Goal: Task Accomplishment & Management: Use online tool/utility

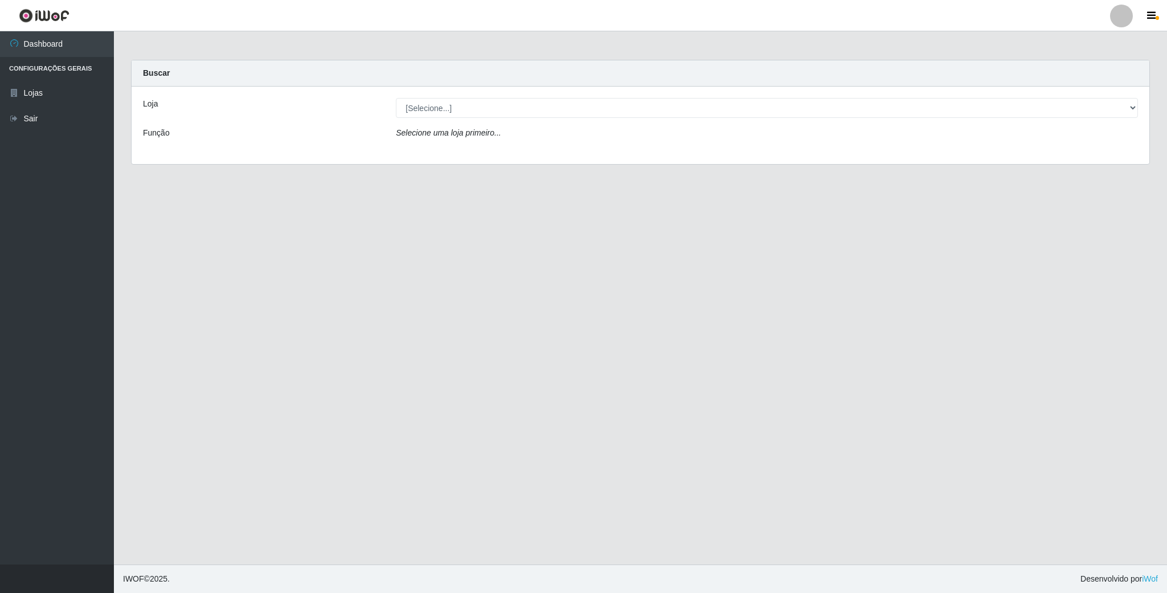
select select "407"
click at [396, 98] on select "[Selecione...] SuperFácil Atacado - Emaús" at bounding box center [767, 108] width 742 height 20
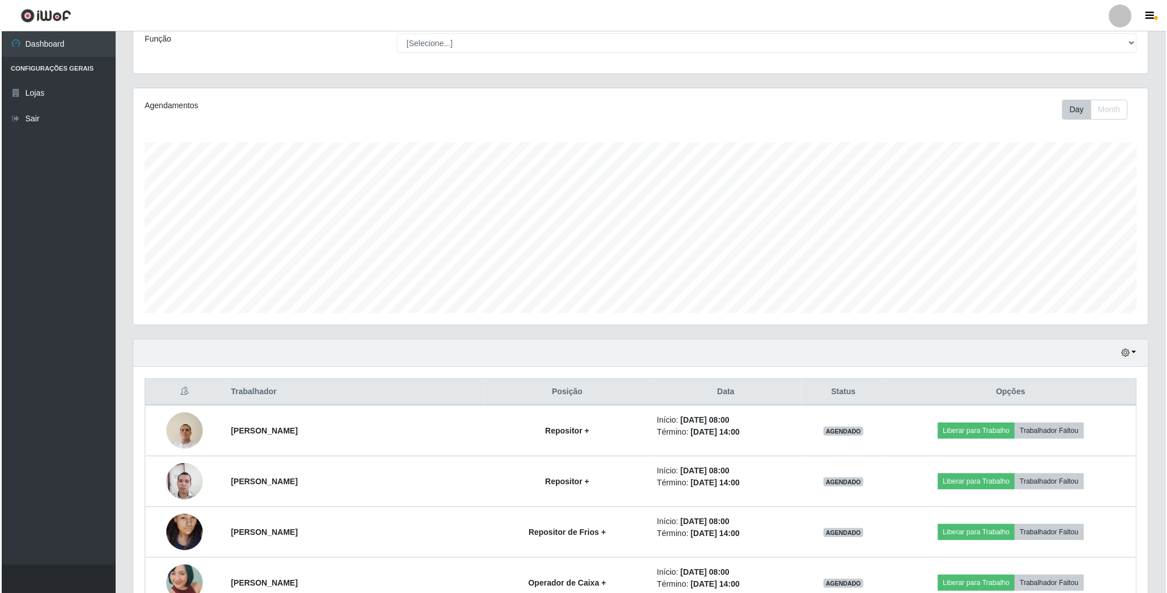
scroll to position [256, 0]
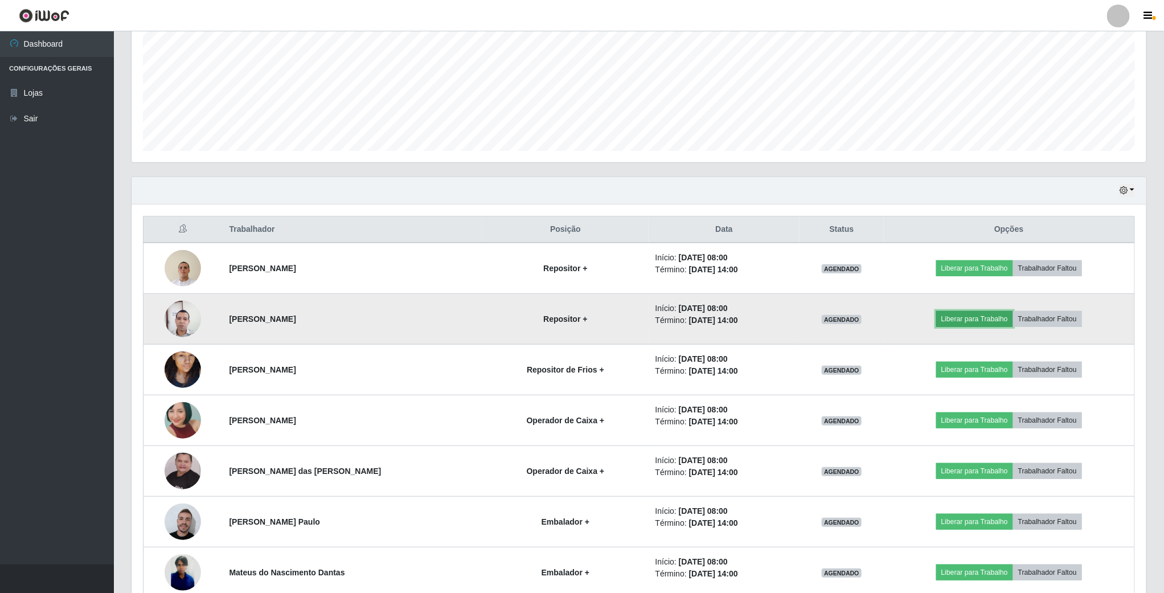
click at [971, 323] on button "Liberar para Trabalho" at bounding box center [974, 319] width 77 height 16
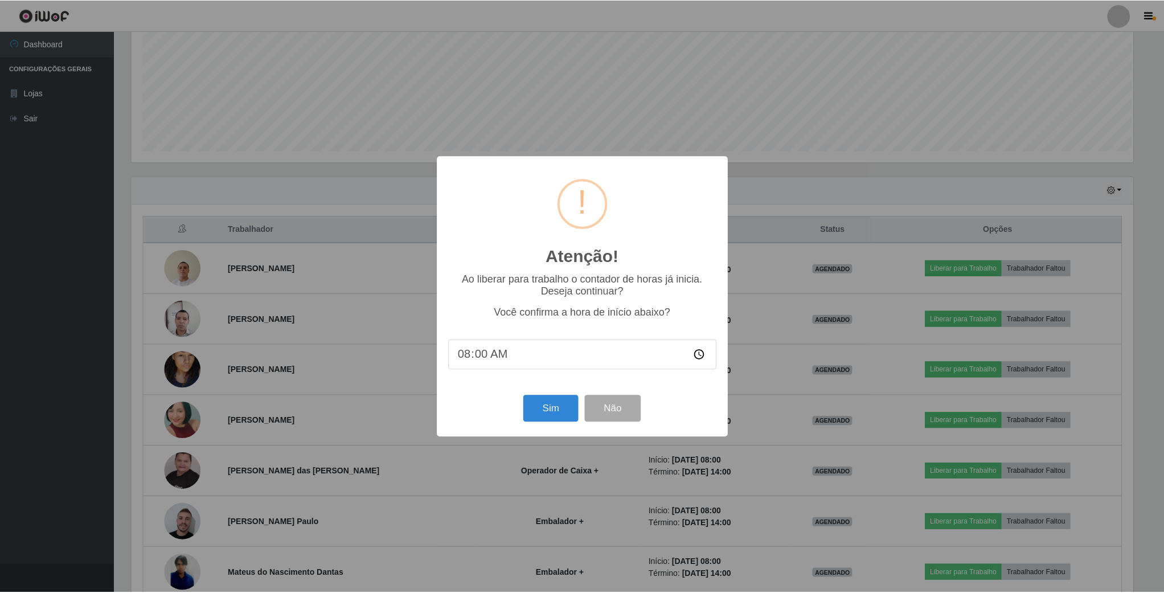
scroll to position [238, 1005]
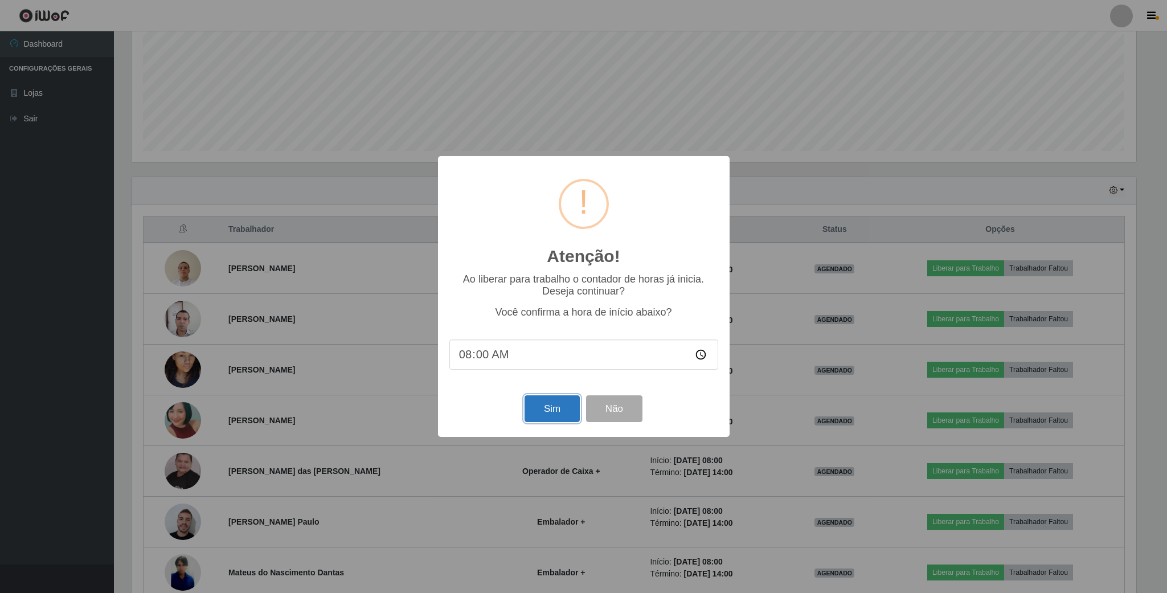
drag, startPoint x: 554, startPoint y: 412, endPoint x: 548, endPoint y: 408, distance: 6.6
click at [554, 412] on button "Sim" at bounding box center [552, 408] width 55 height 27
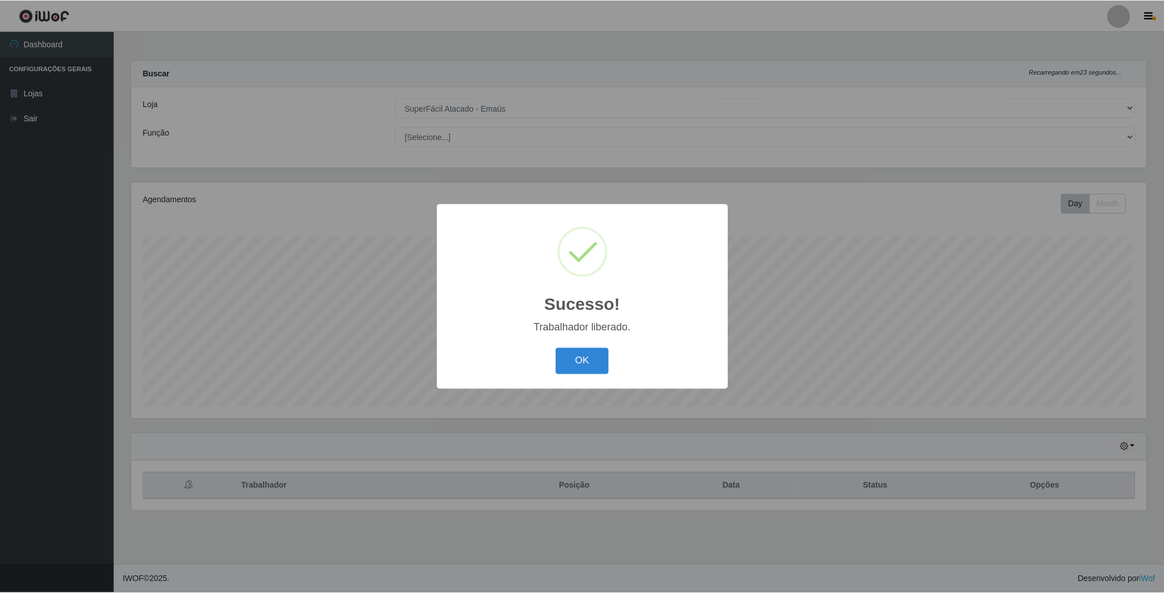
scroll to position [238, 1017]
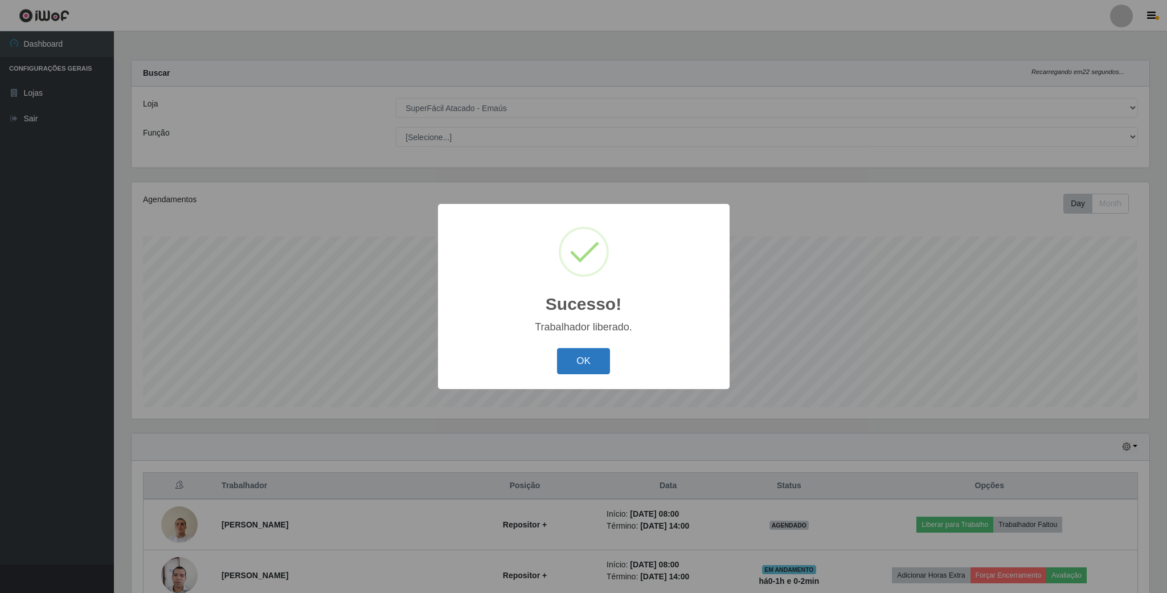
click at [588, 357] on button "OK" at bounding box center [583, 361] width 53 height 27
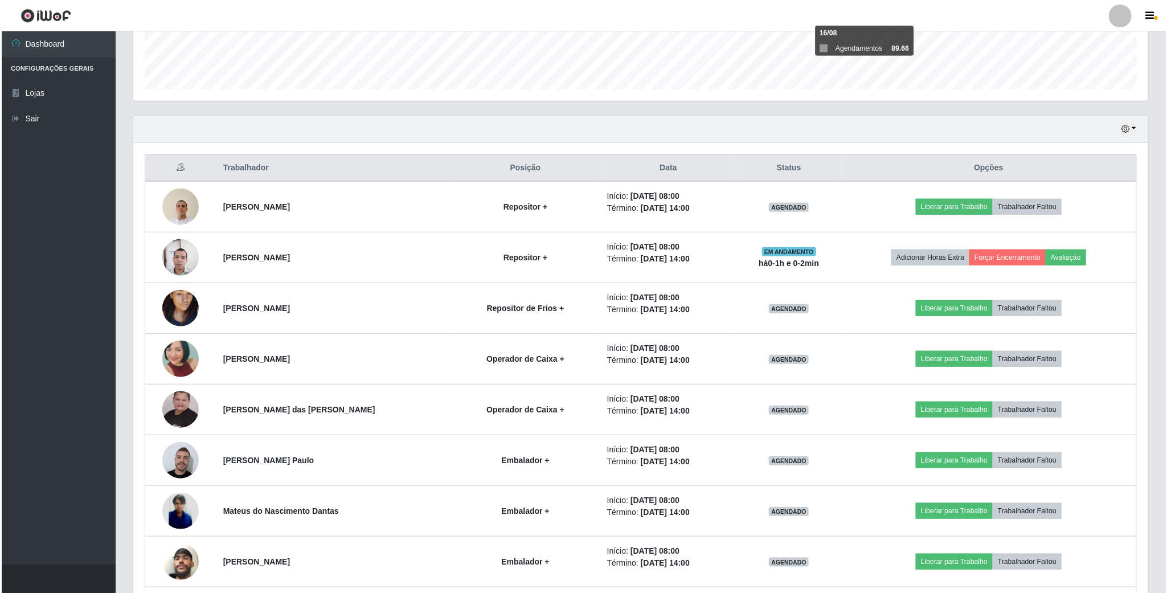
scroll to position [342, 0]
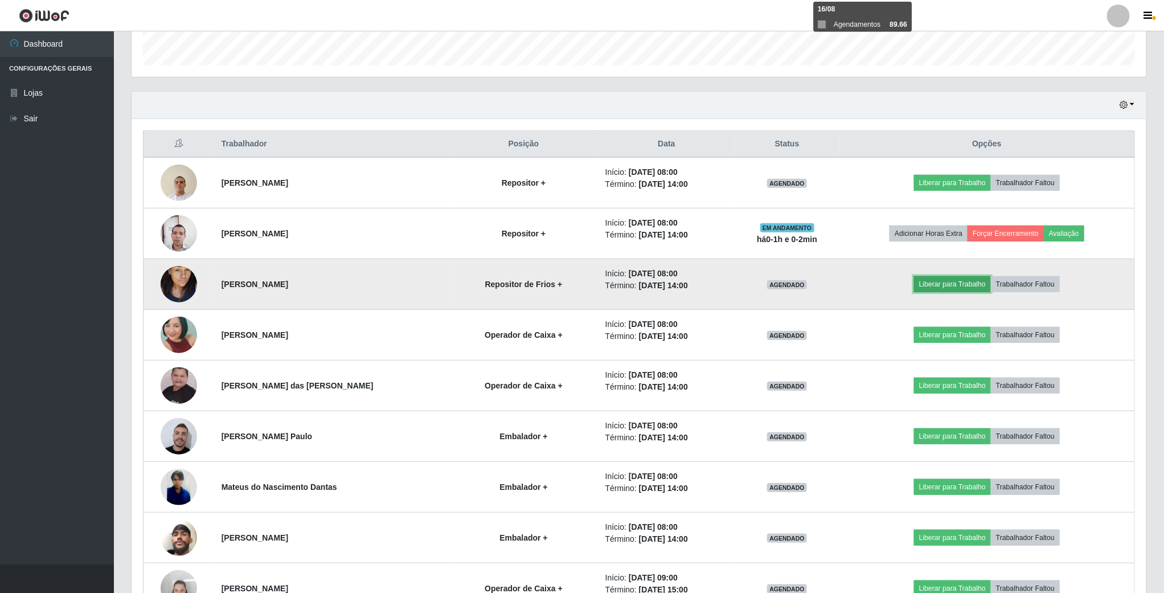
click at [952, 291] on button "Liberar para Trabalho" at bounding box center [952, 284] width 77 height 16
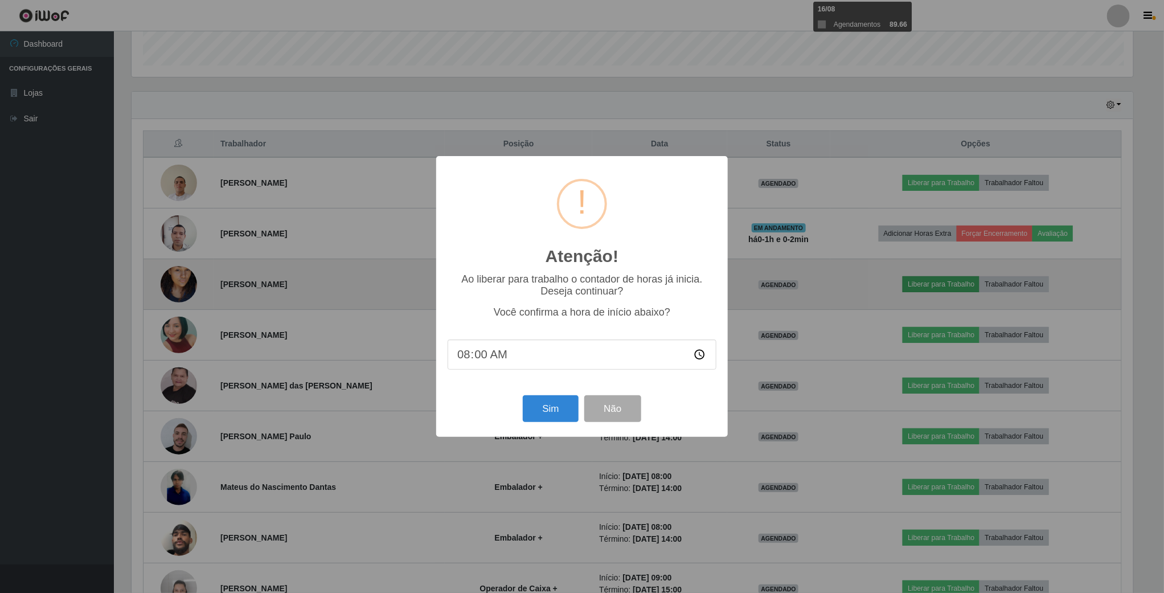
scroll to position [238, 1005]
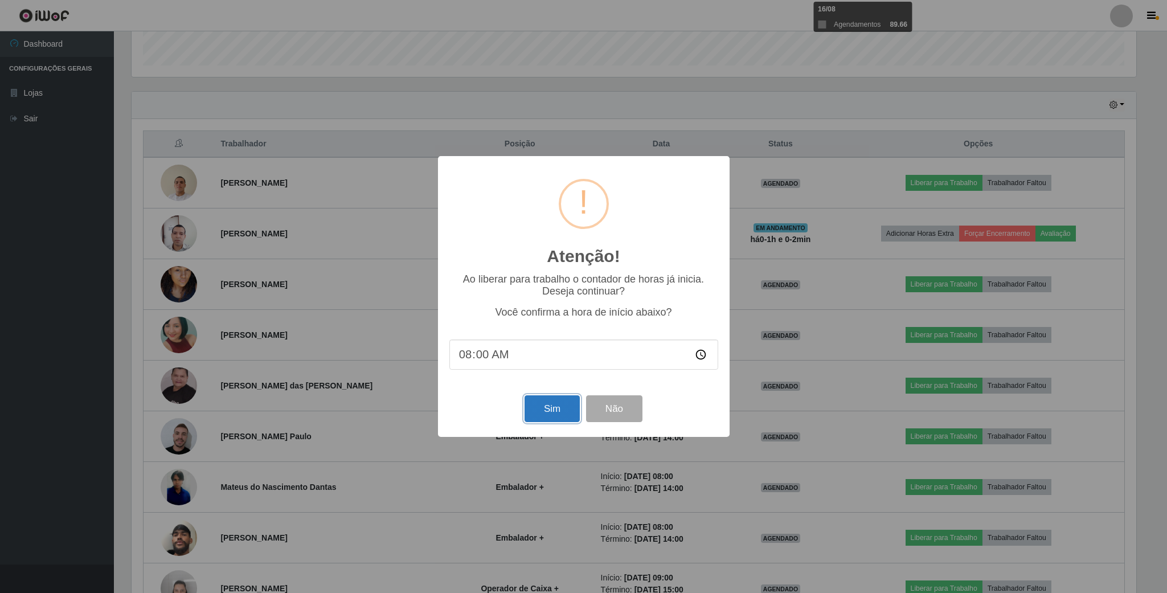
click at [562, 408] on button "Sim" at bounding box center [552, 408] width 55 height 27
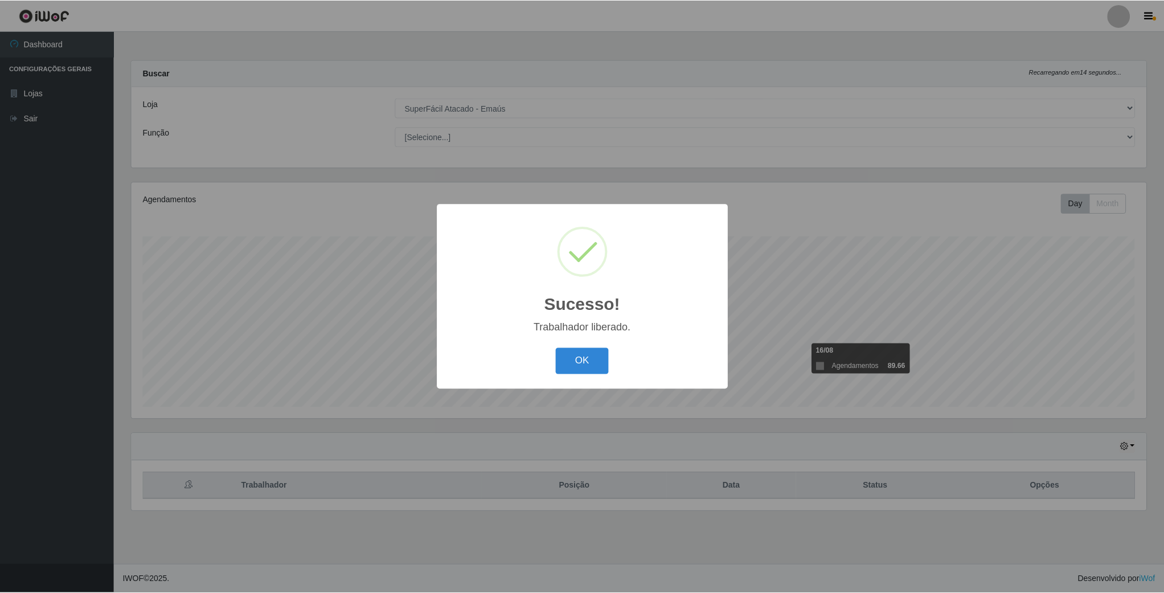
scroll to position [238, 1017]
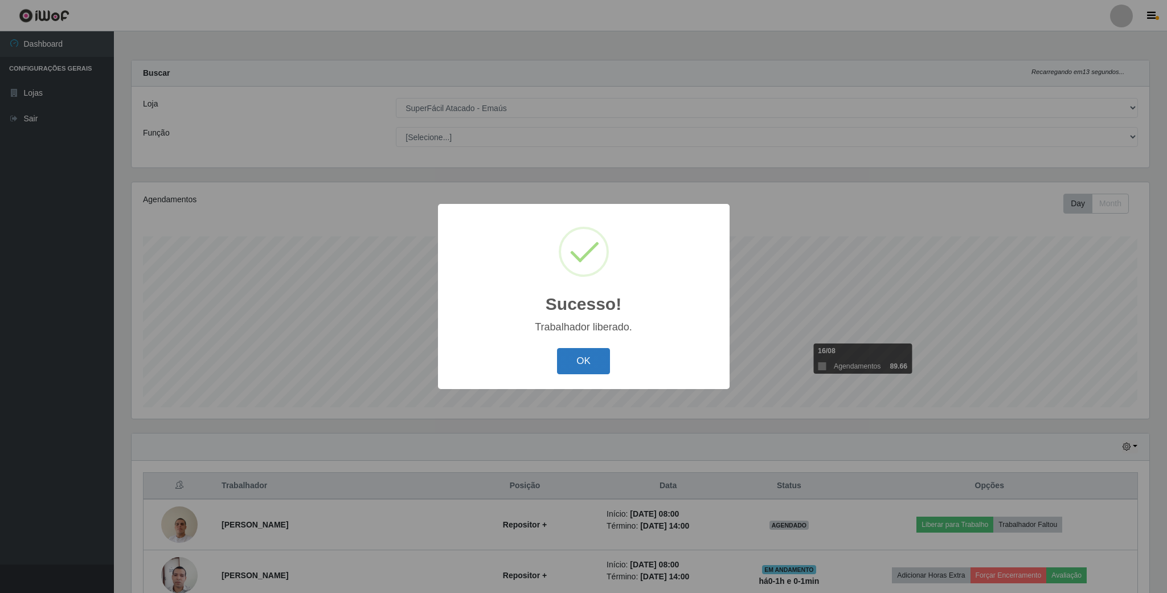
click at [583, 365] on button "OK" at bounding box center [583, 361] width 53 height 27
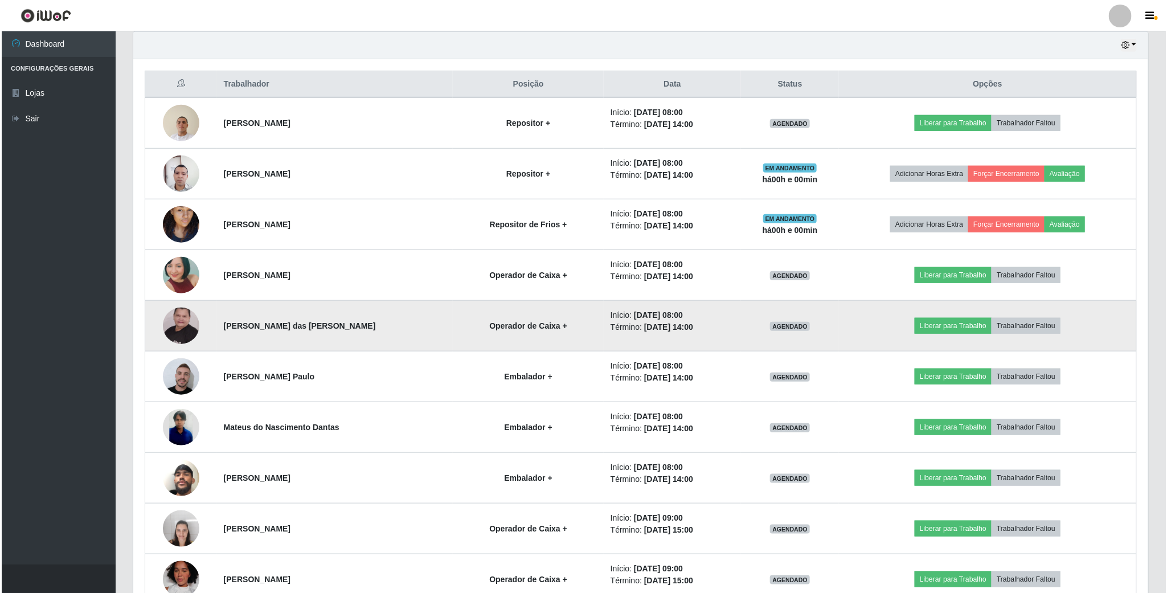
scroll to position [487, 0]
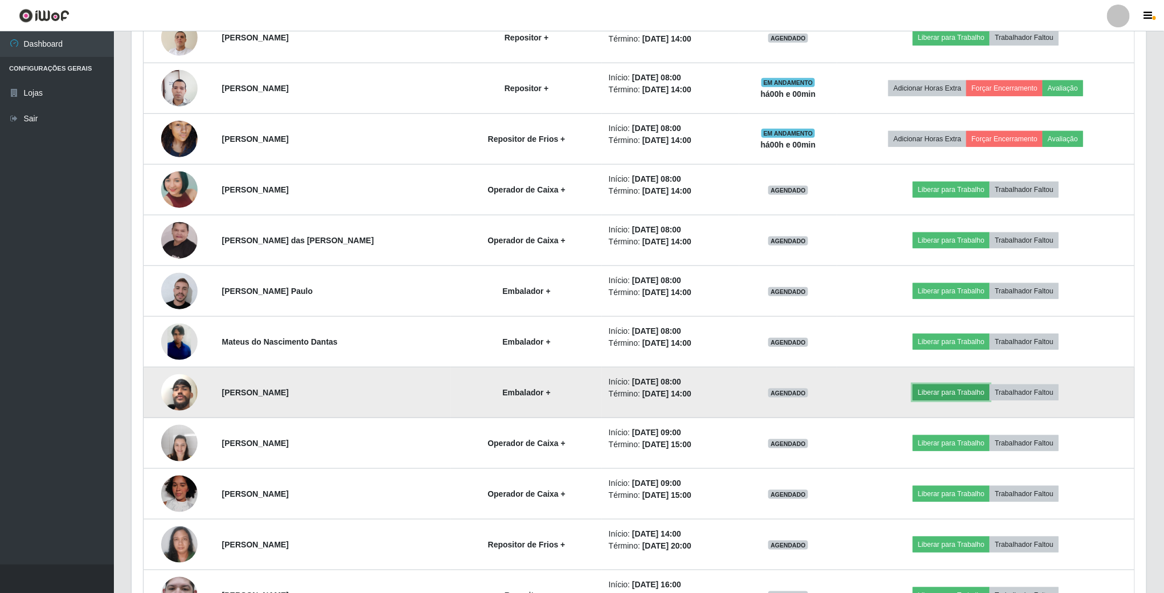
click at [945, 400] on button "Liberar para Trabalho" at bounding box center [951, 392] width 77 height 16
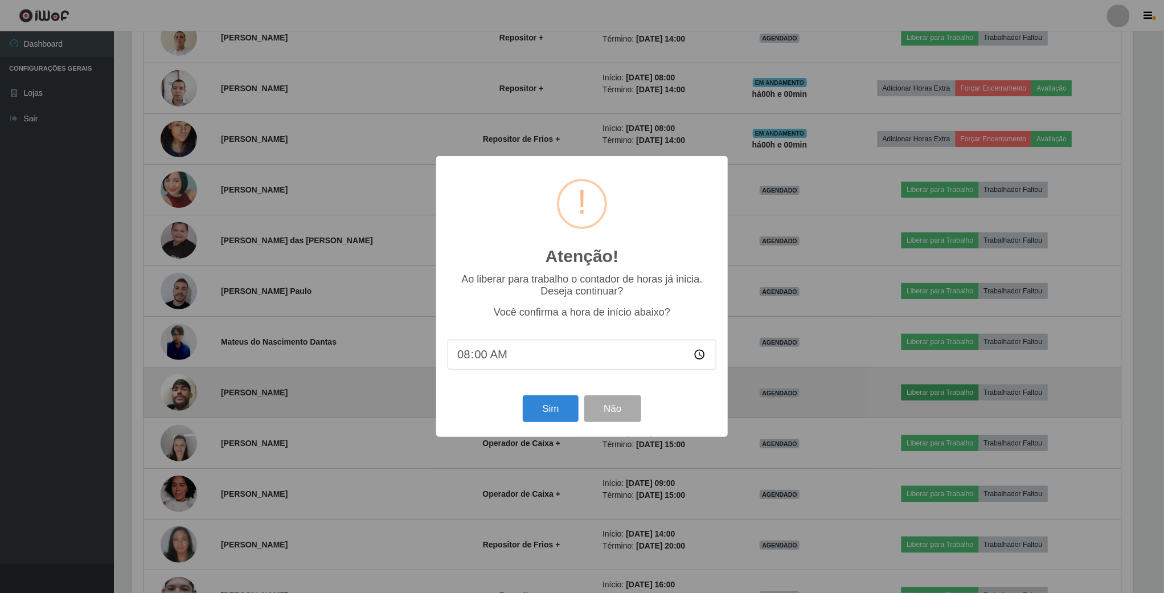
scroll to position [238, 1005]
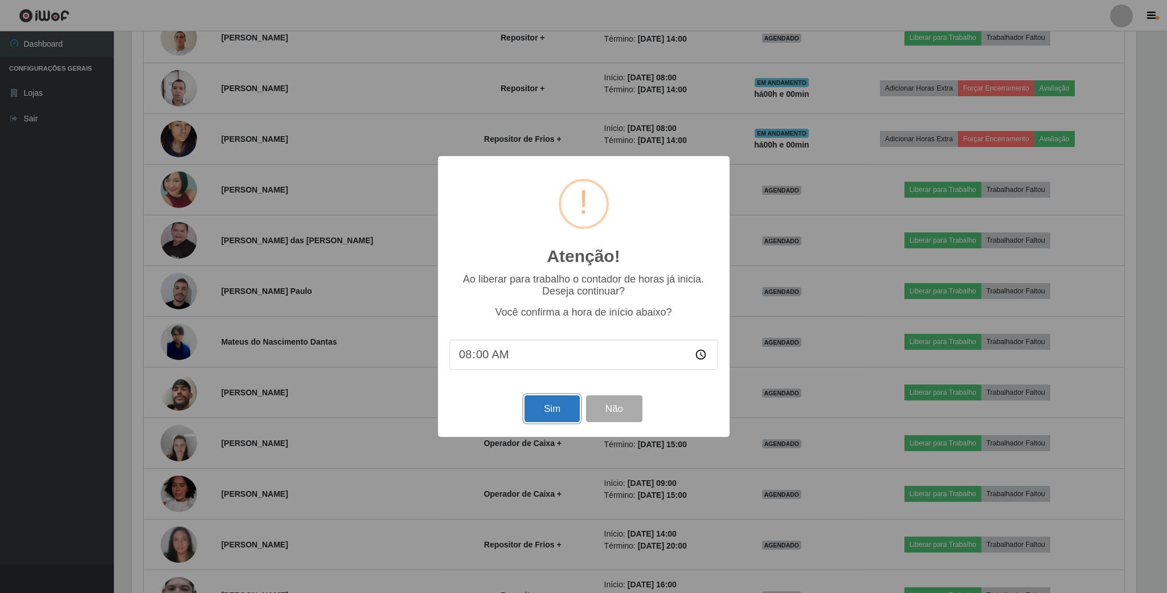
click at [546, 409] on button "Sim" at bounding box center [552, 408] width 55 height 27
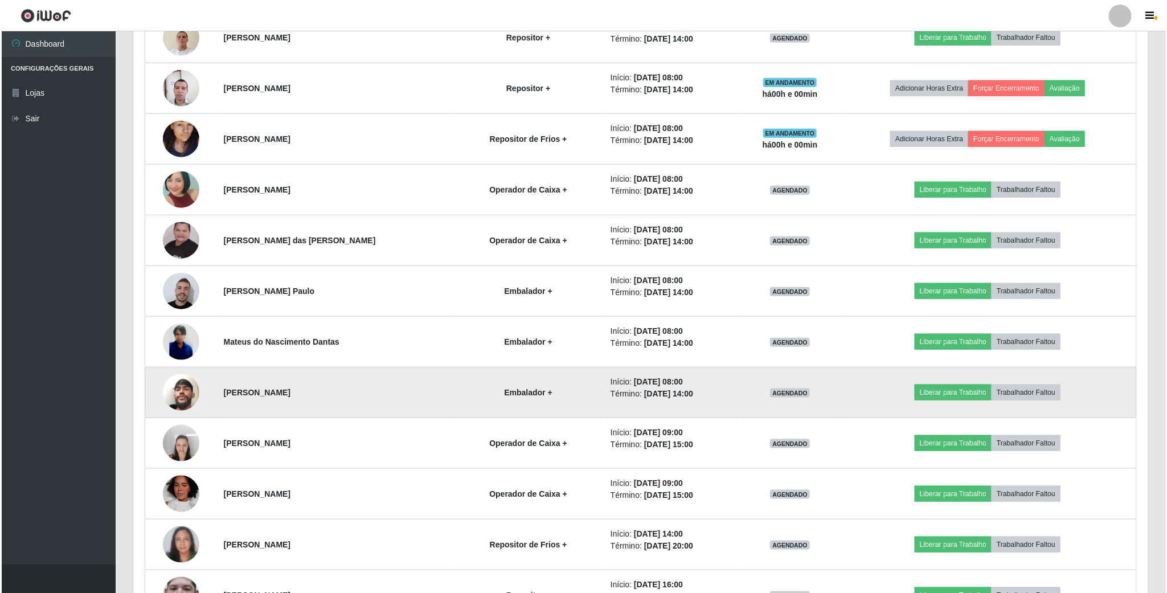
scroll to position [0, 0]
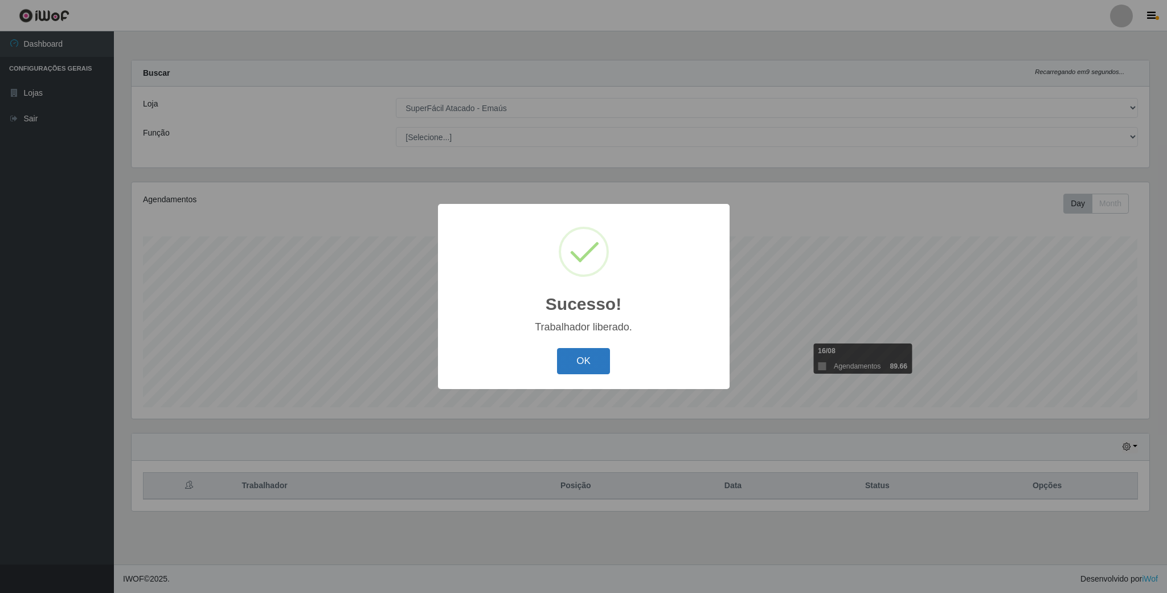
click at [599, 370] on button "OK" at bounding box center [583, 361] width 53 height 27
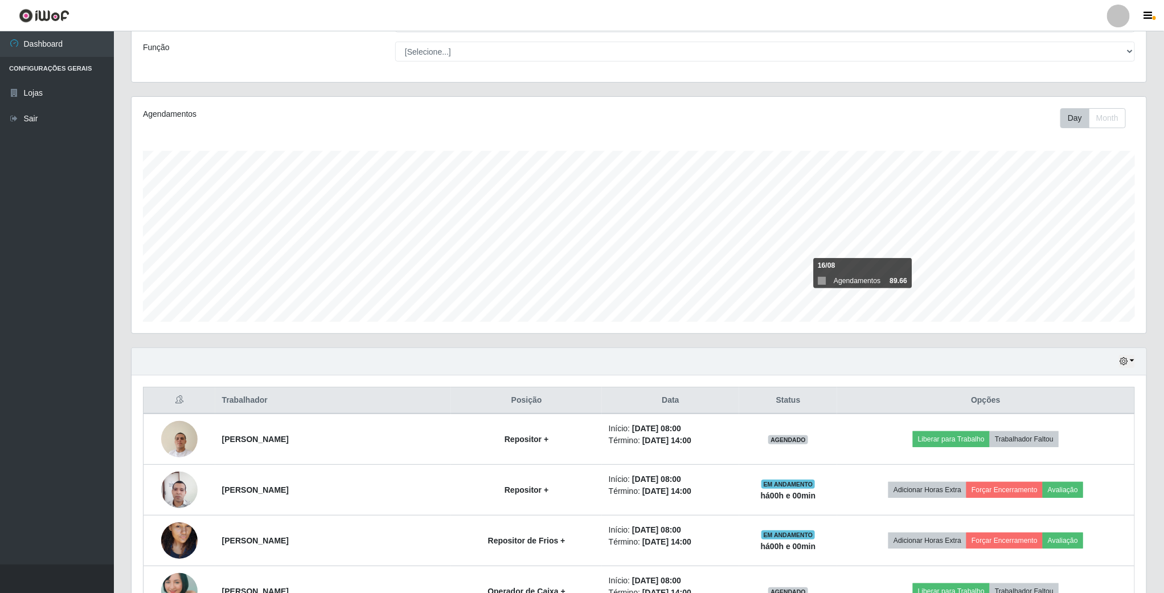
scroll to position [171, 0]
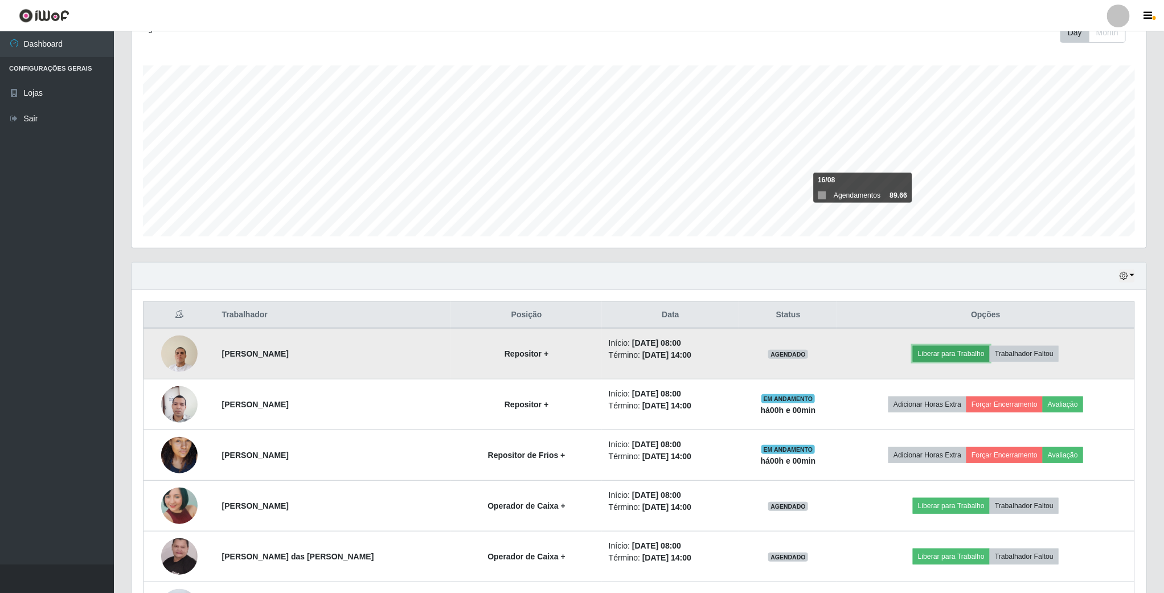
click at [936, 355] on button "Liberar para Trabalho" at bounding box center [951, 354] width 77 height 16
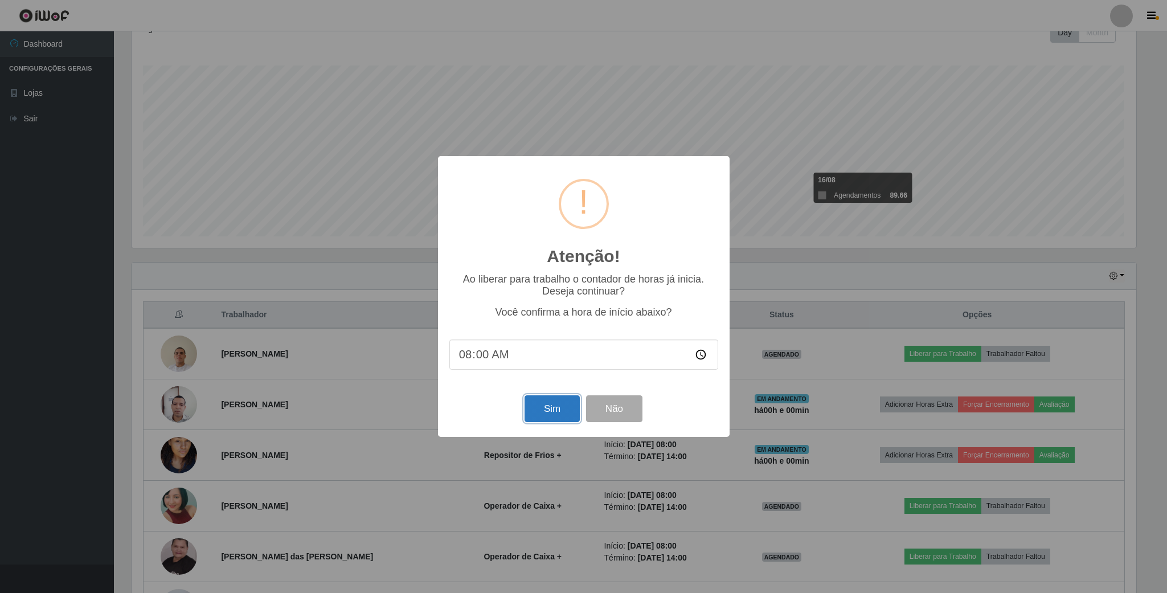
click at [564, 414] on button "Sim" at bounding box center [552, 408] width 55 height 27
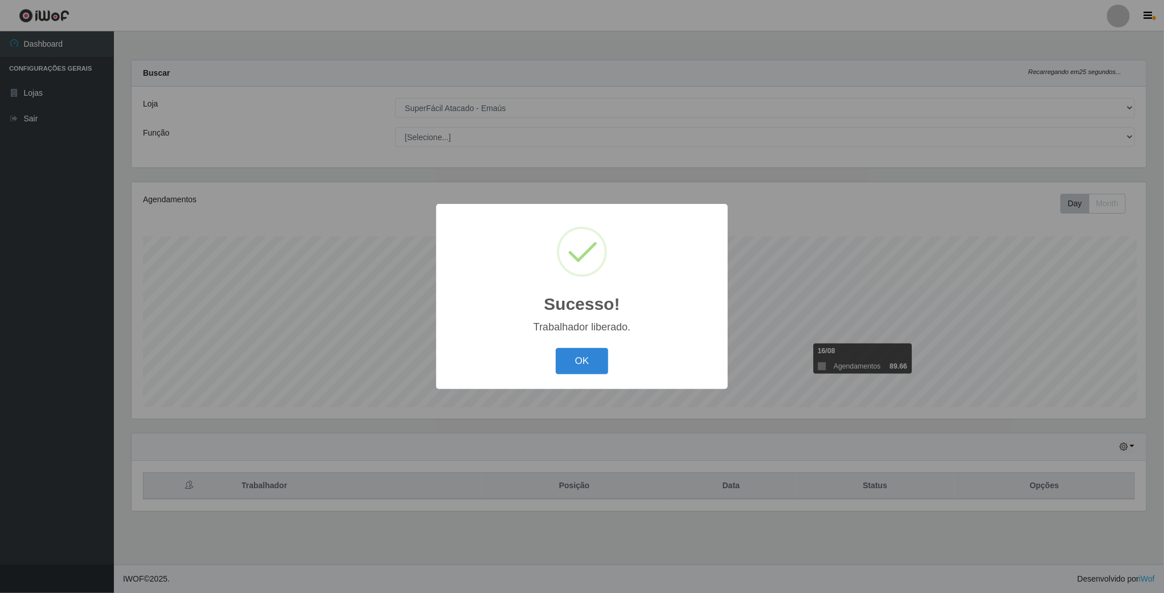
scroll to position [238, 1017]
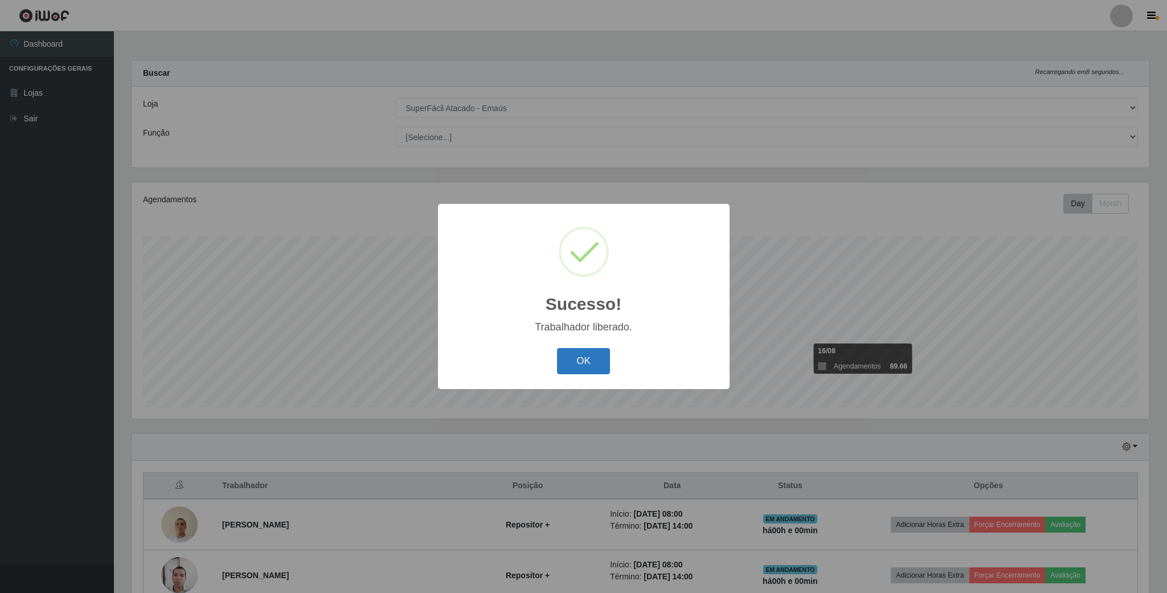
click at [589, 366] on button "OK" at bounding box center [583, 361] width 53 height 27
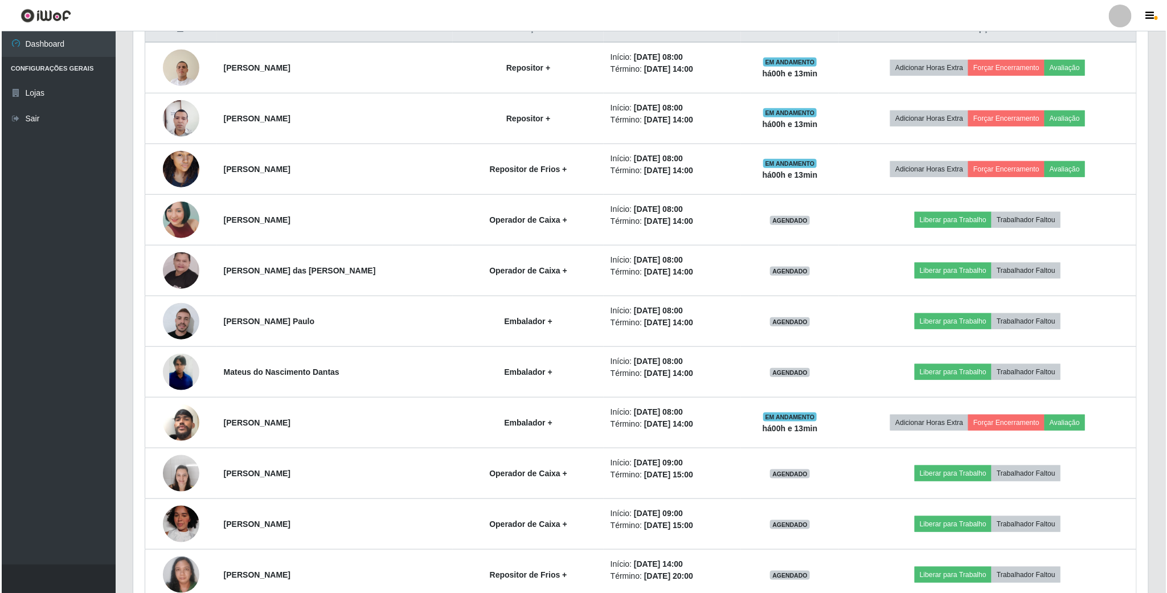
scroll to position [427, 0]
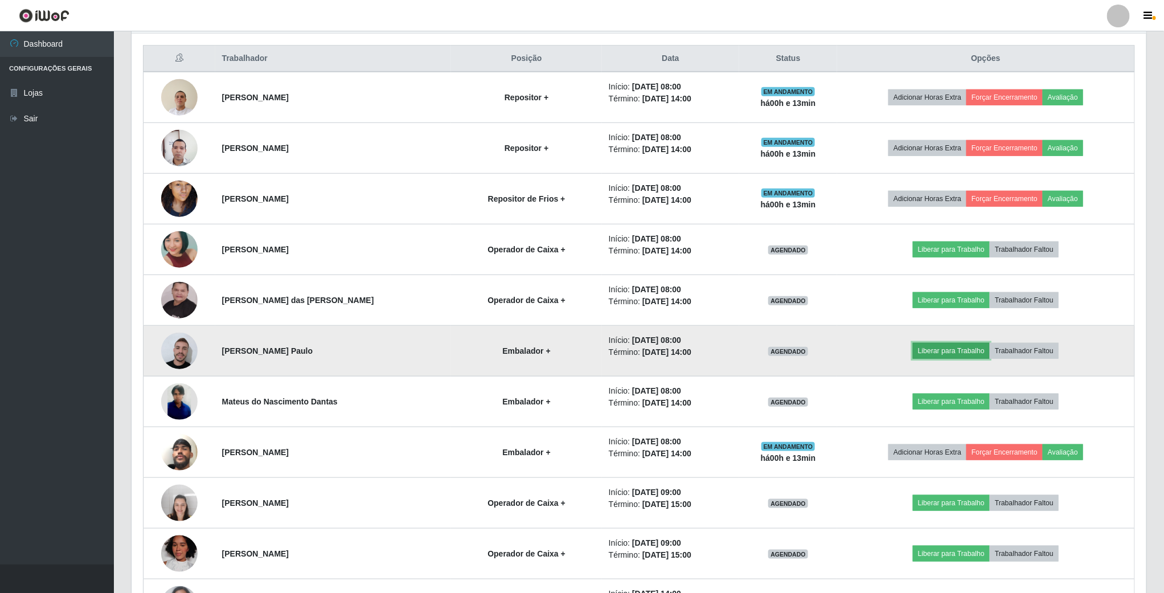
click at [949, 354] on button "Liberar para Trabalho" at bounding box center [951, 351] width 77 height 16
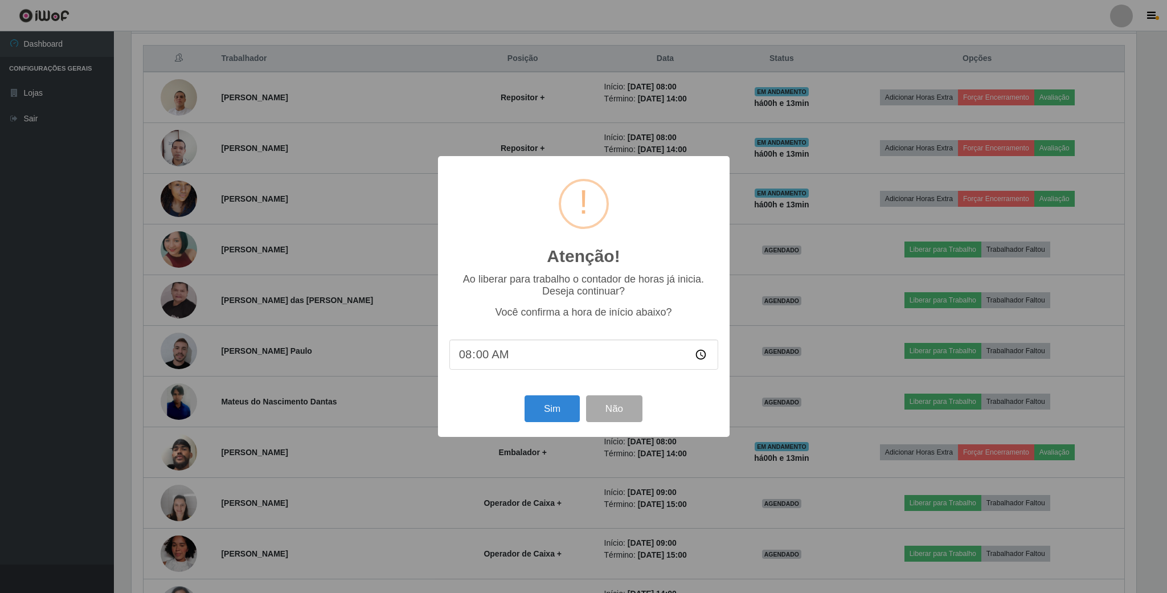
click at [485, 357] on input "08:00" at bounding box center [583, 354] width 269 height 30
type input "08:13"
click at [560, 412] on button "Sim" at bounding box center [552, 408] width 55 height 27
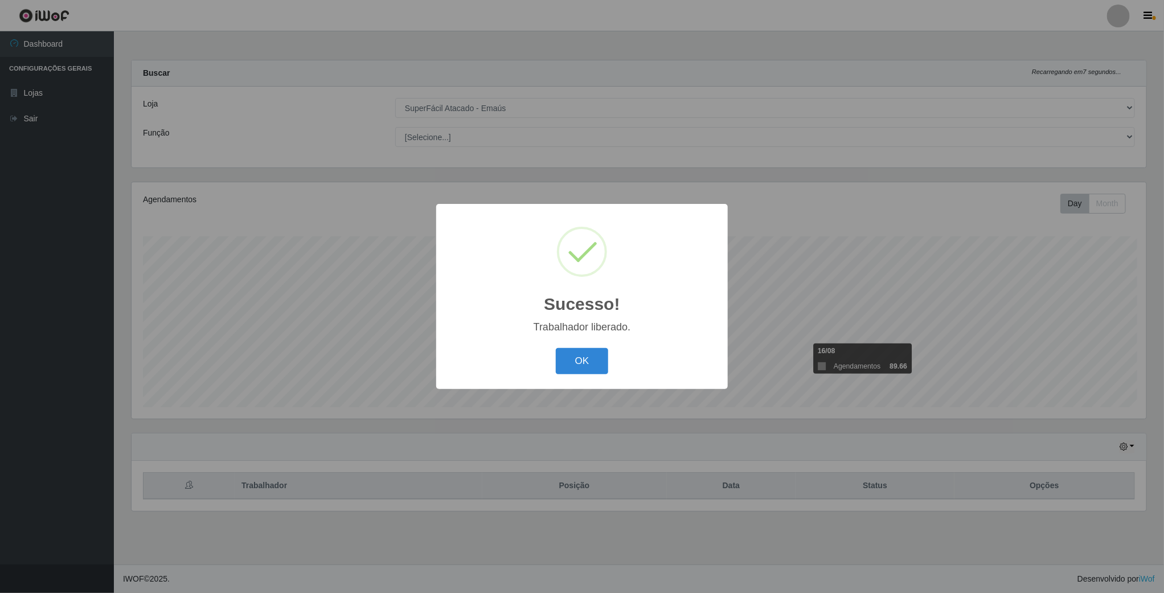
scroll to position [238, 1017]
click at [585, 351] on button "OK" at bounding box center [583, 361] width 53 height 27
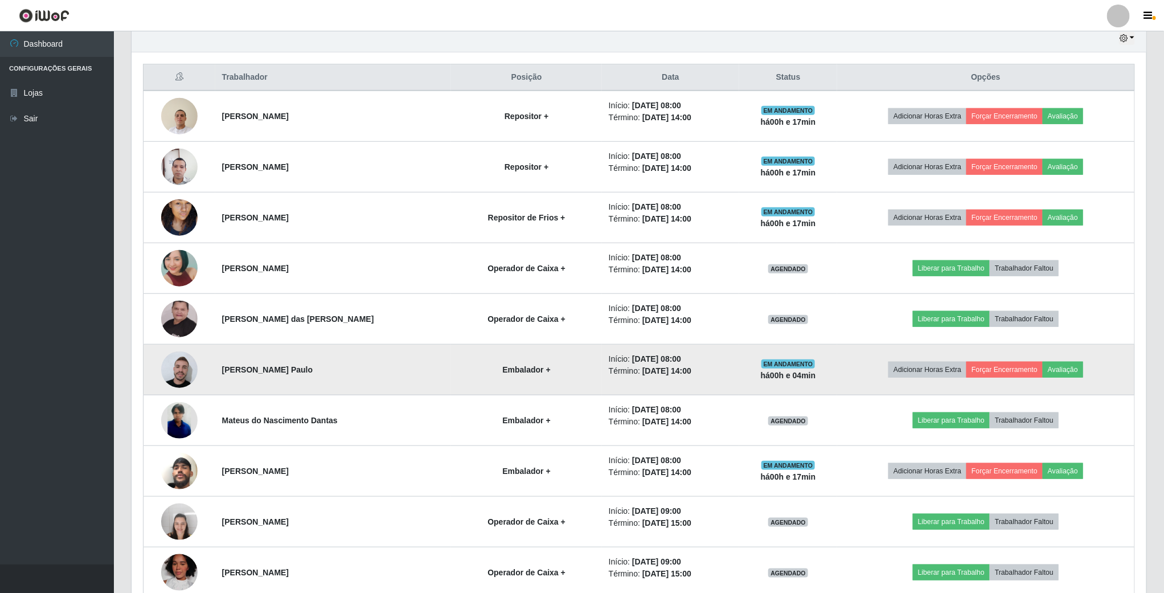
scroll to position [427, 0]
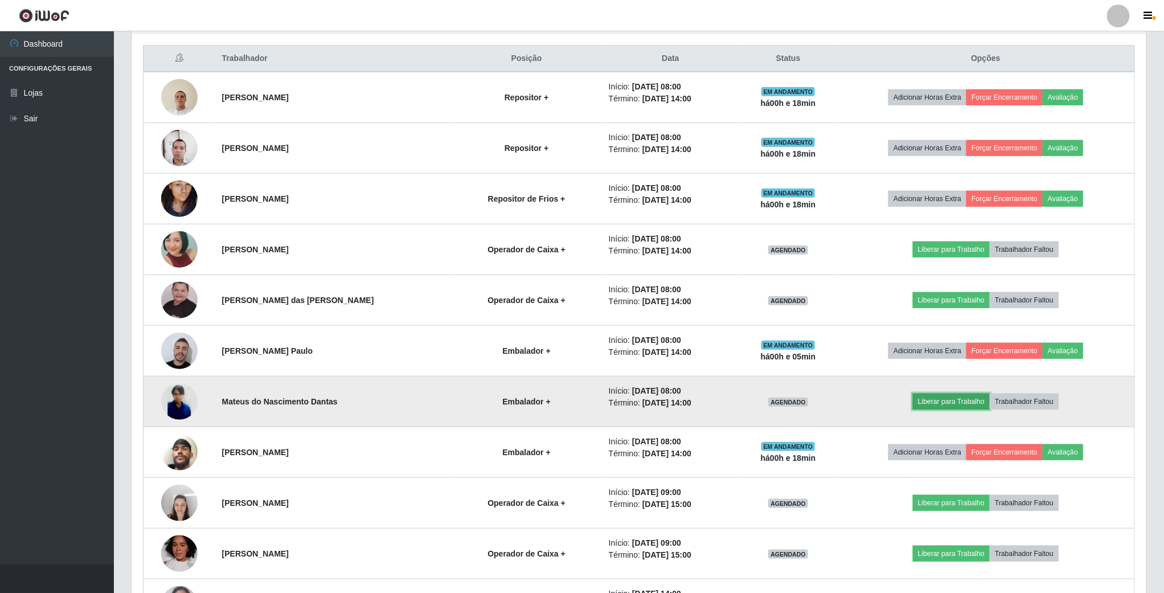
click at [948, 407] on button "Liberar para Trabalho" at bounding box center [951, 402] width 77 height 16
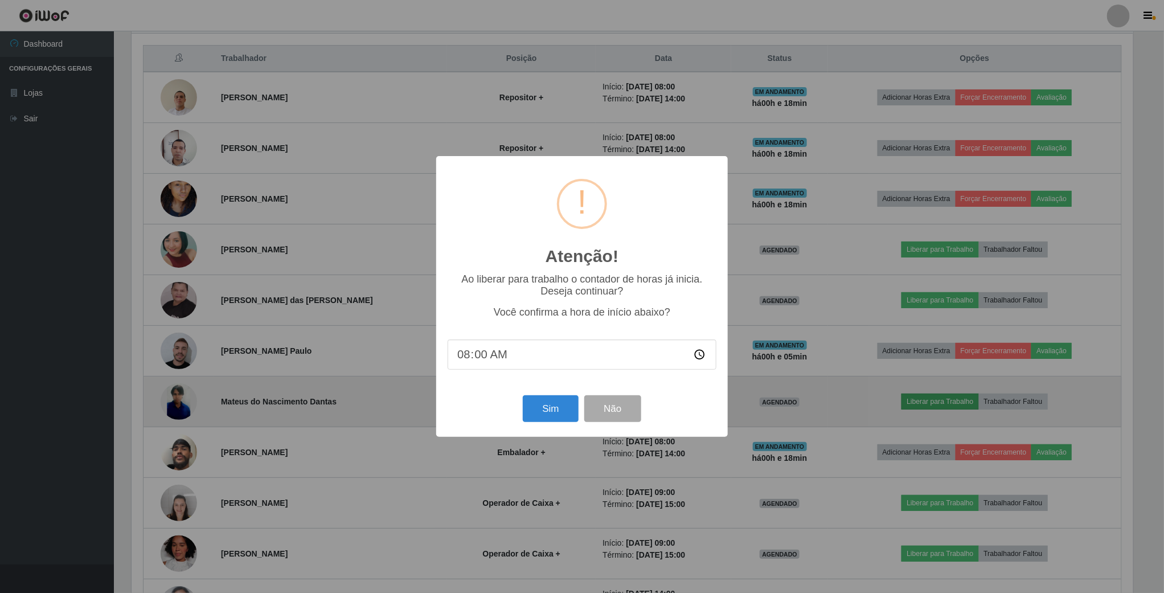
scroll to position [238, 1005]
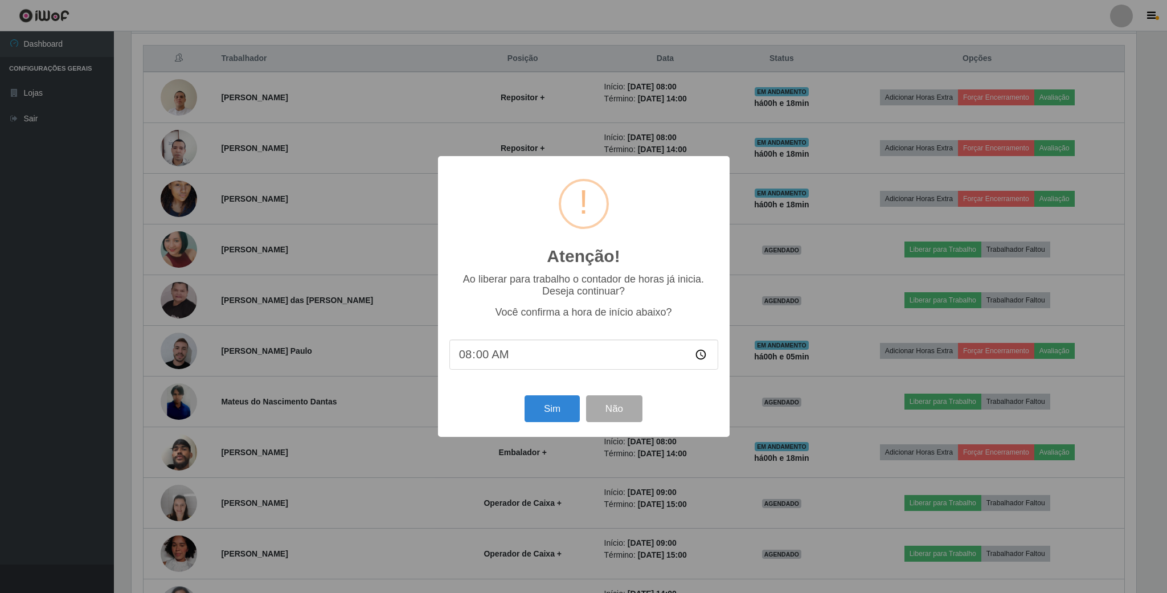
click at [697, 358] on input "08:00" at bounding box center [583, 354] width 269 height 30
type input "08:14"
click at [558, 404] on button "Sim" at bounding box center [552, 408] width 55 height 27
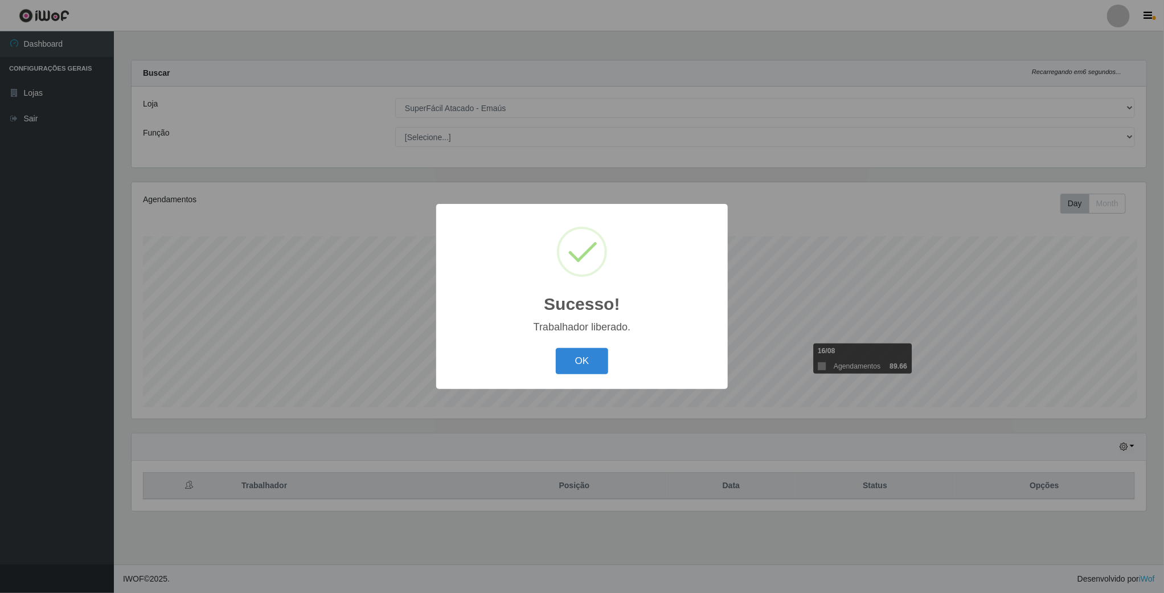
scroll to position [238, 1017]
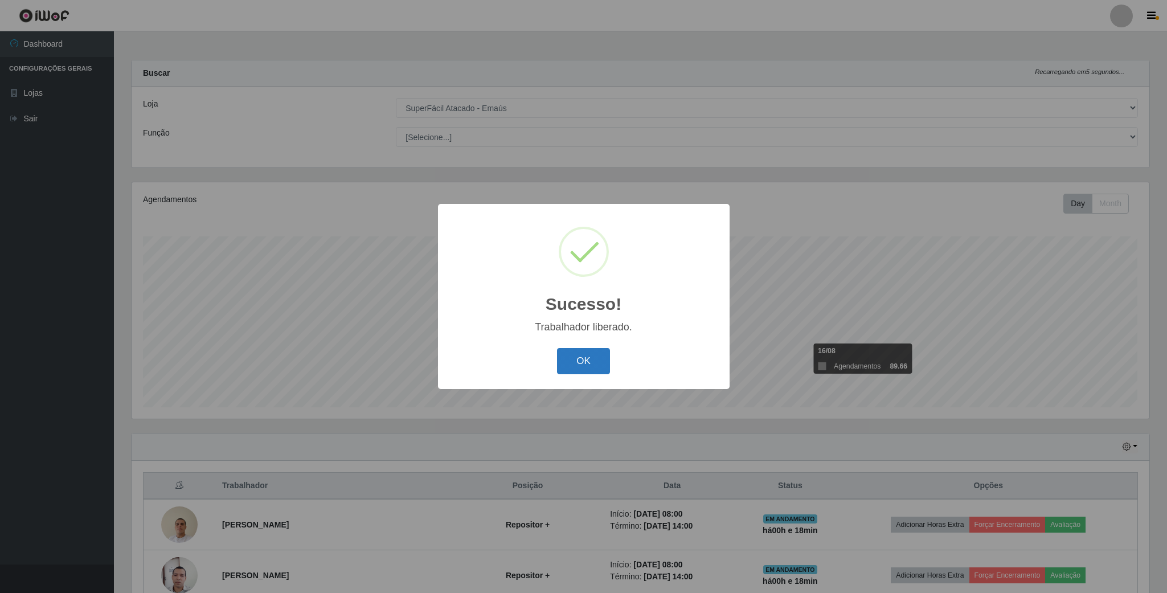
click at [587, 362] on button "OK" at bounding box center [583, 361] width 53 height 27
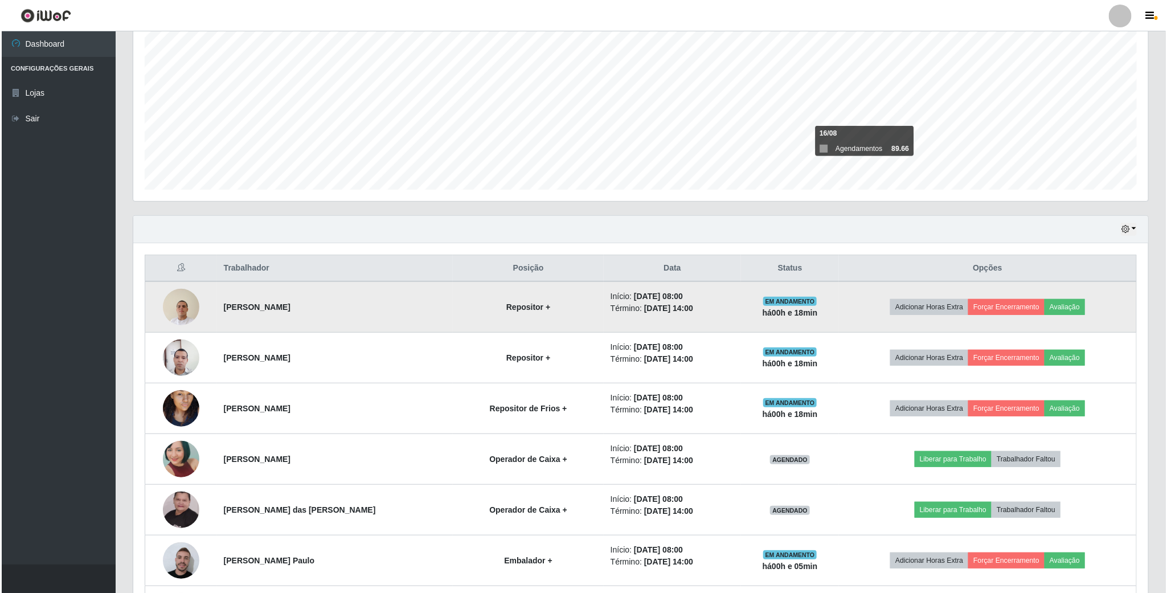
scroll to position [256, 0]
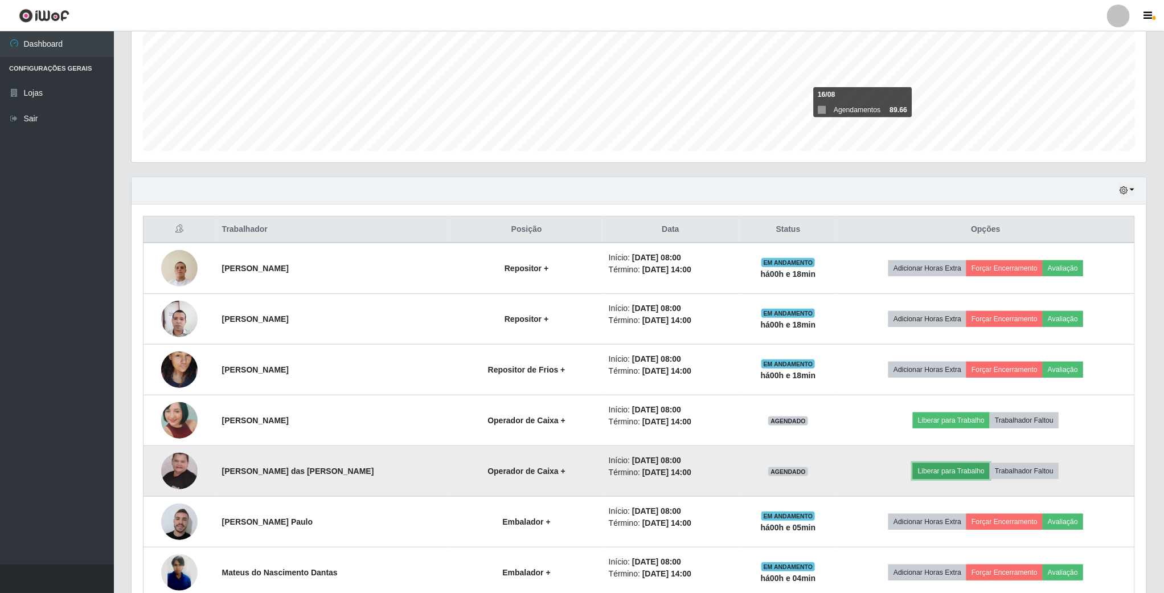
click at [950, 477] on button "Liberar para Trabalho" at bounding box center [951, 471] width 77 height 16
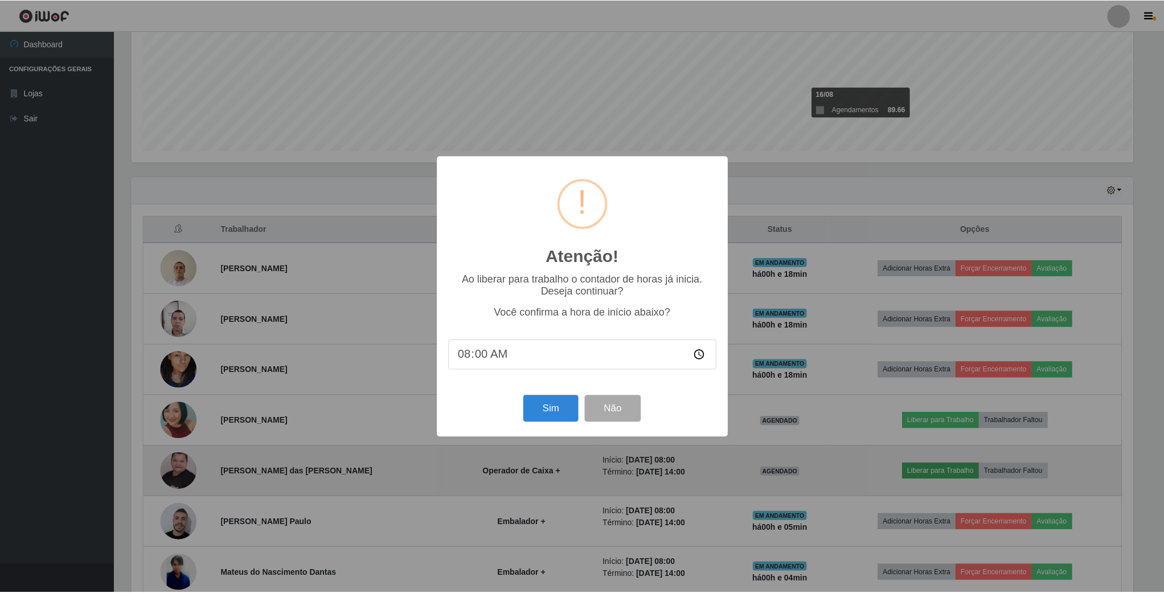
scroll to position [238, 1005]
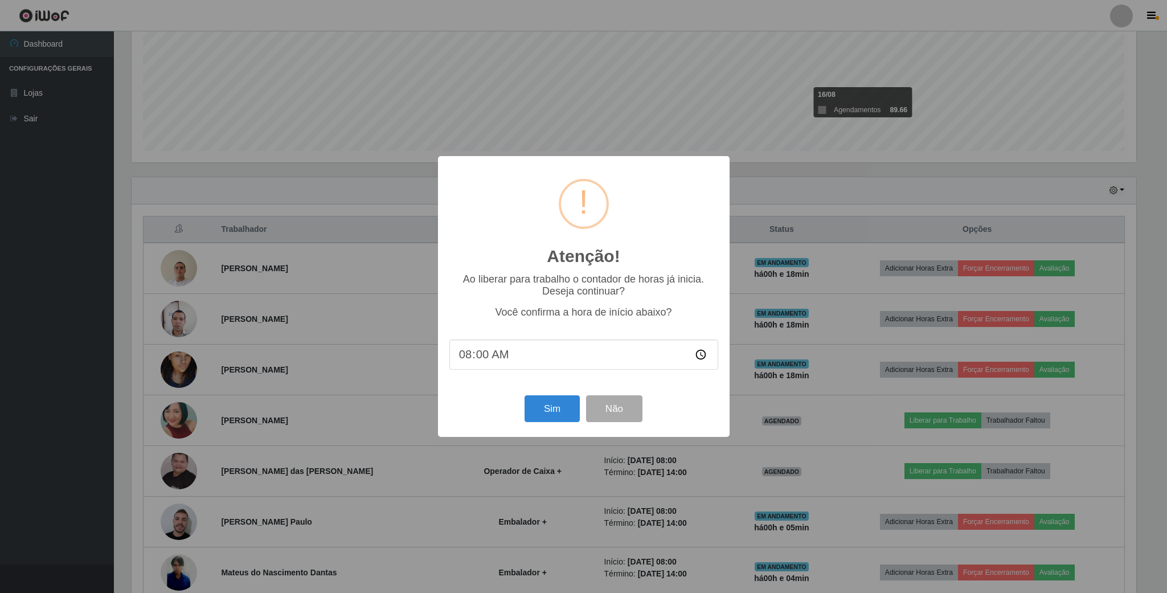
click at [699, 355] on input "08:00" at bounding box center [583, 354] width 269 height 30
type input "08:08"
click at [540, 409] on button "Sim" at bounding box center [552, 408] width 55 height 27
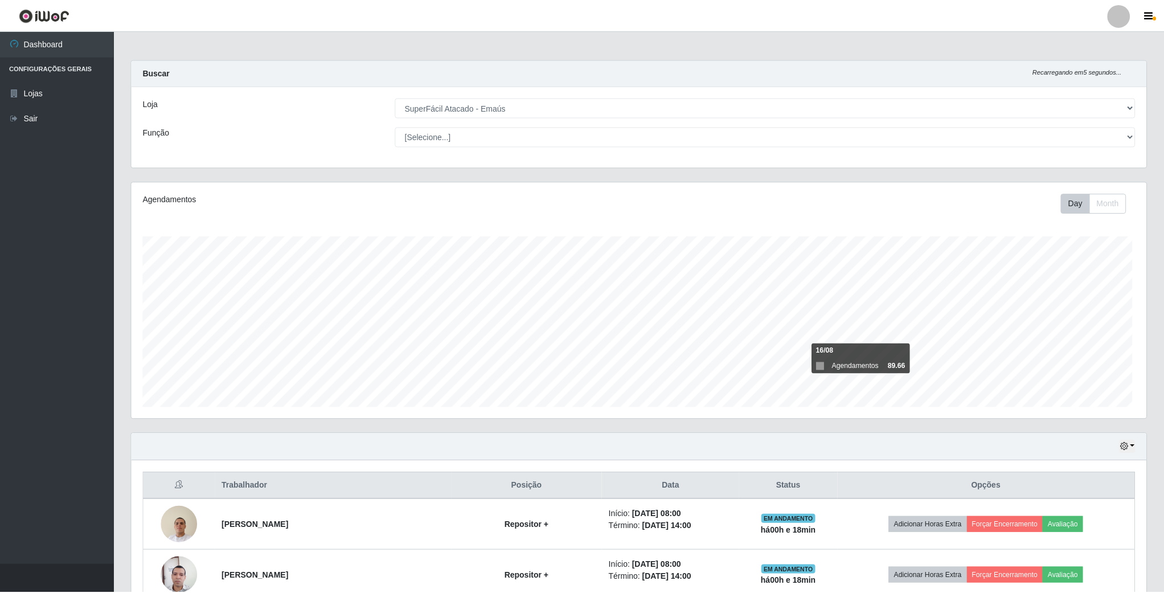
scroll to position [238, 1017]
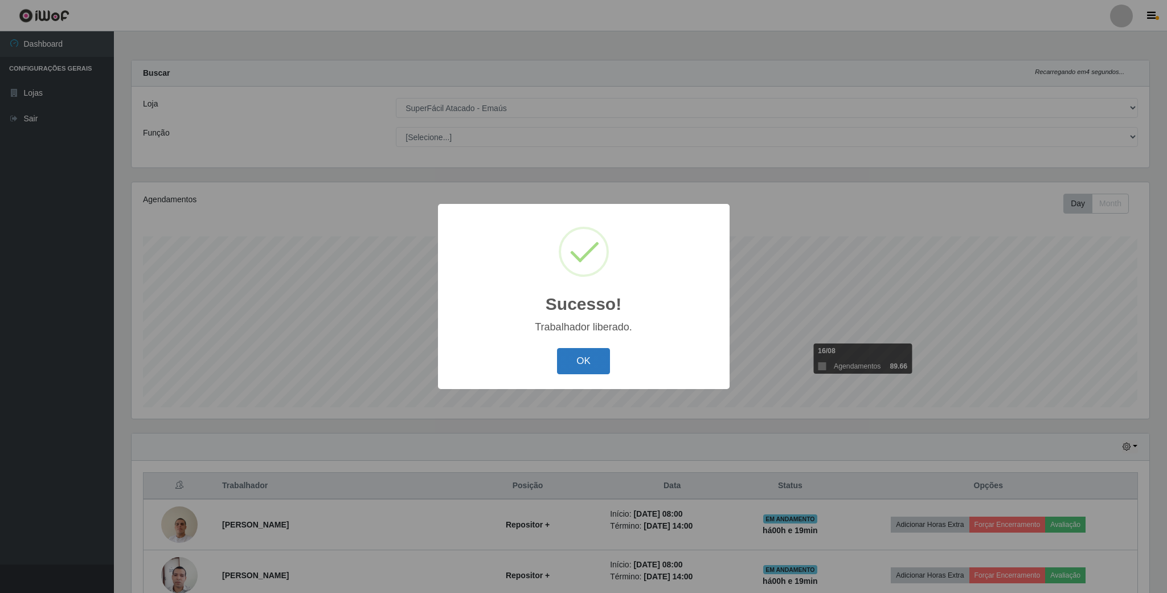
click at [579, 358] on button "OK" at bounding box center [583, 361] width 53 height 27
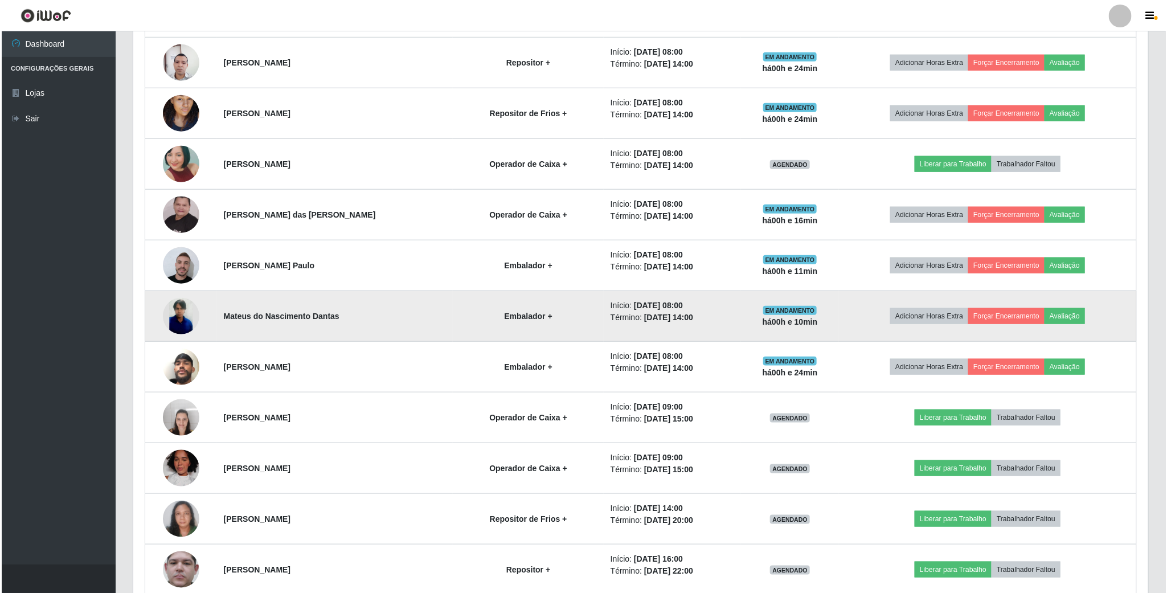
scroll to position [598, 0]
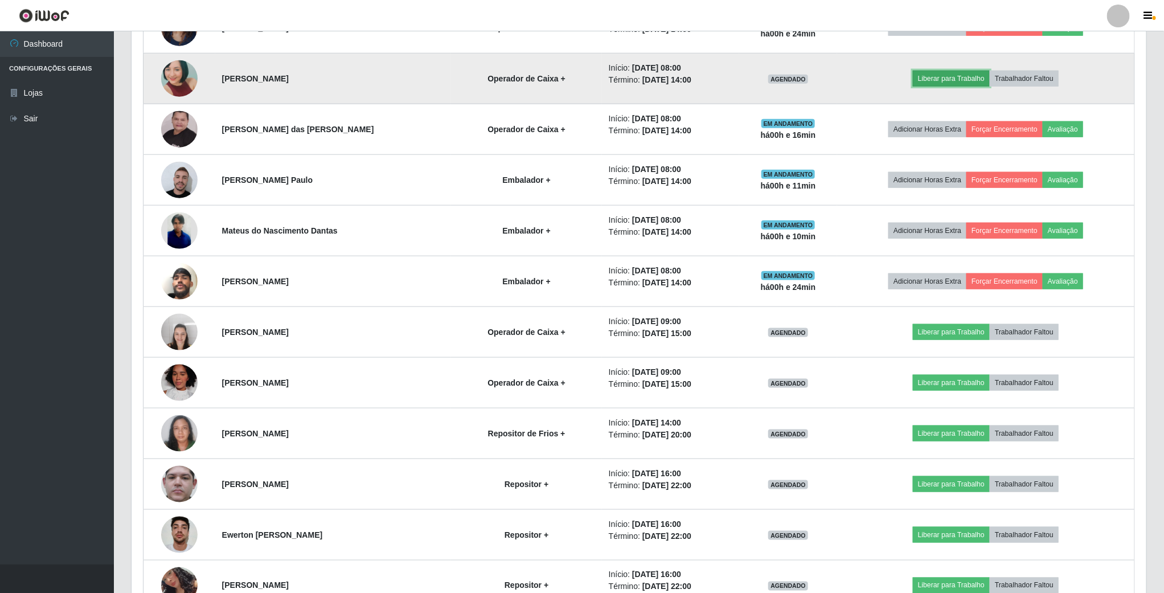
click at [956, 81] on button "Liberar para Trabalho" at bounding box center [951, 79] width 77 height 16
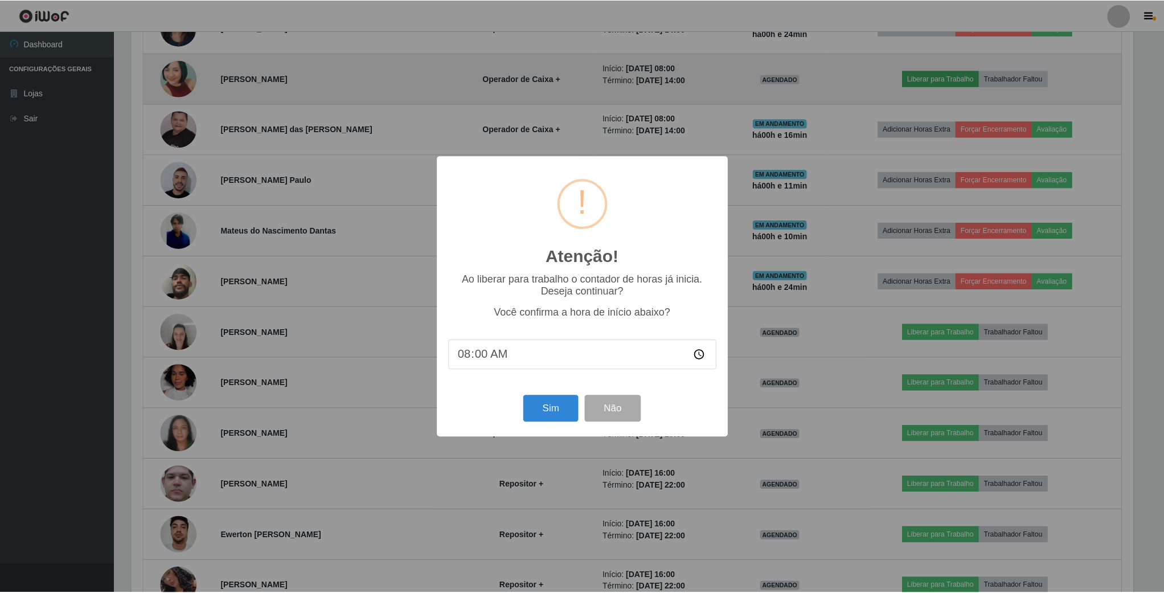
scroll to position [238, 1005]
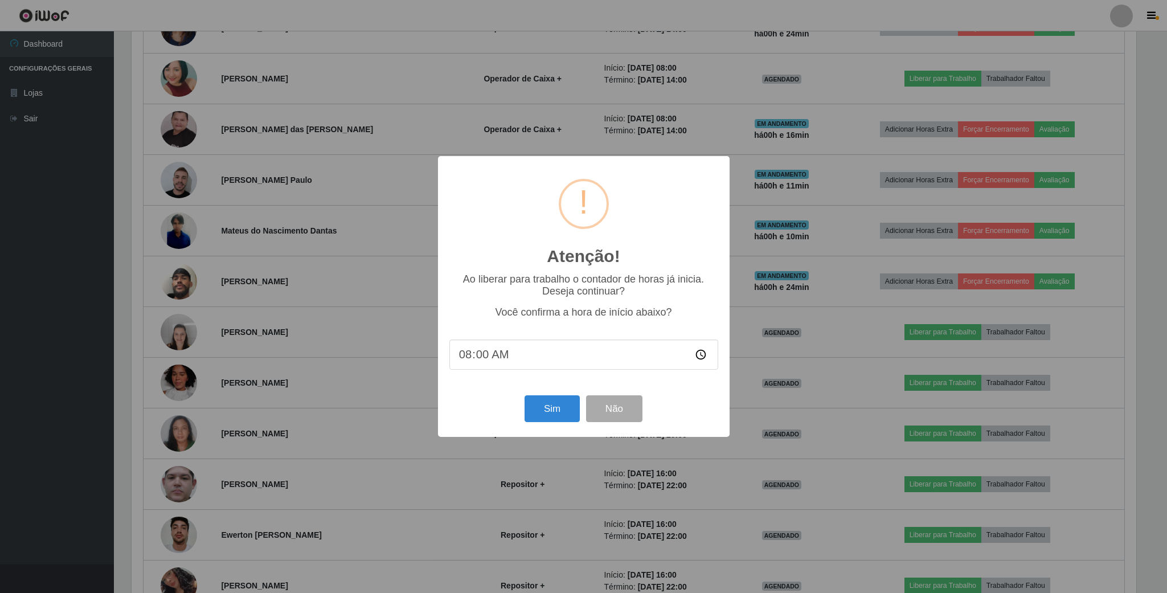
click at [480, 357] on input "08:00" at bounding box center [583, 354] width 269 height 30
type input "08:25"
click at [552, 416] on button "Sim" at bounding box center [552, 408] width 55 height 27
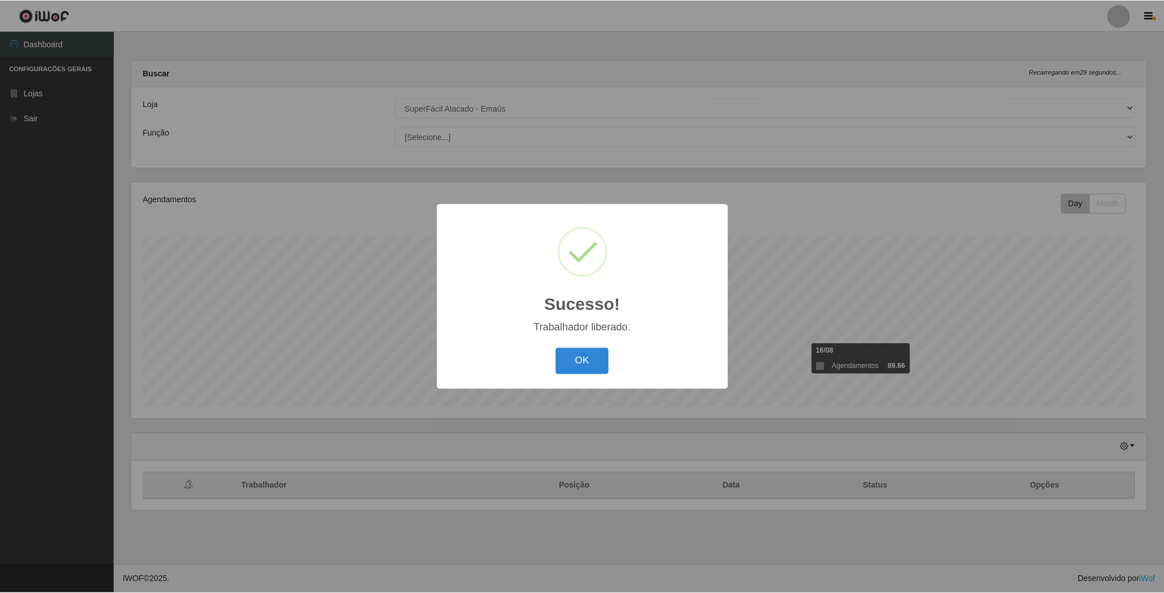
scroll to position [238, 1017]
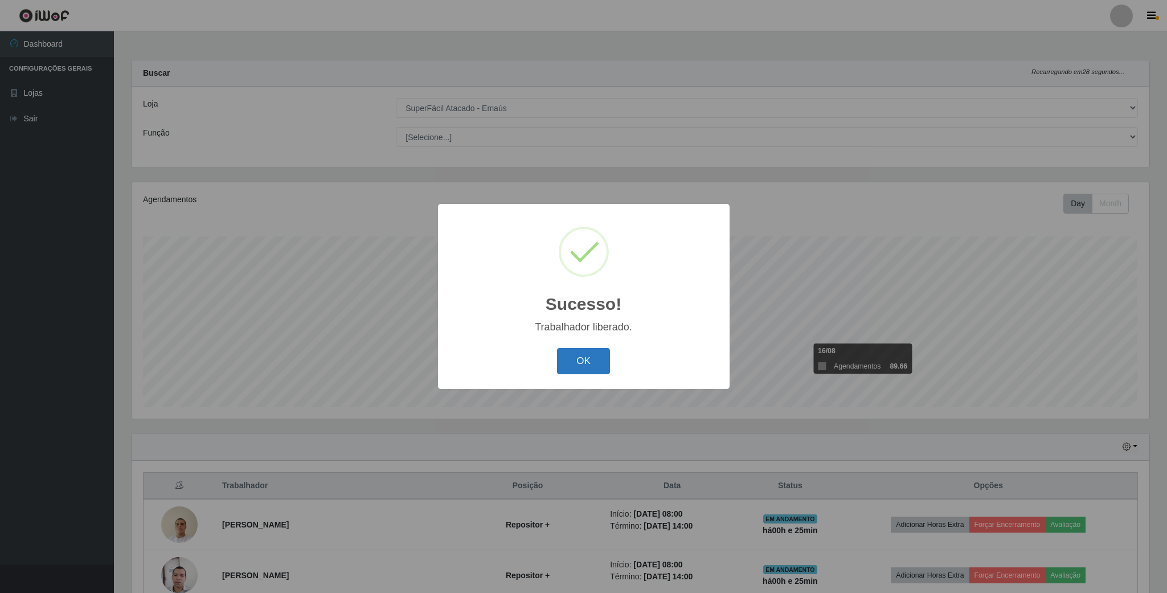
click at [574, 365] on button "OK" at bounding box center [583, 361] width 53 height 27
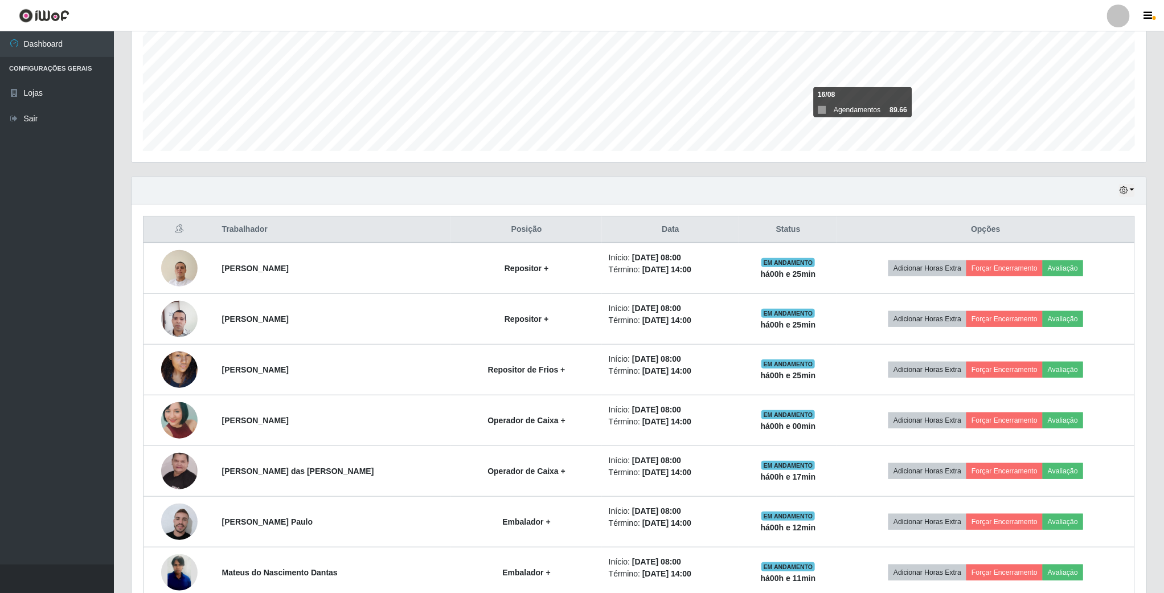
scroll to position [342, 0]
